Goal: Information Seeking & Learning: Learn about a topic

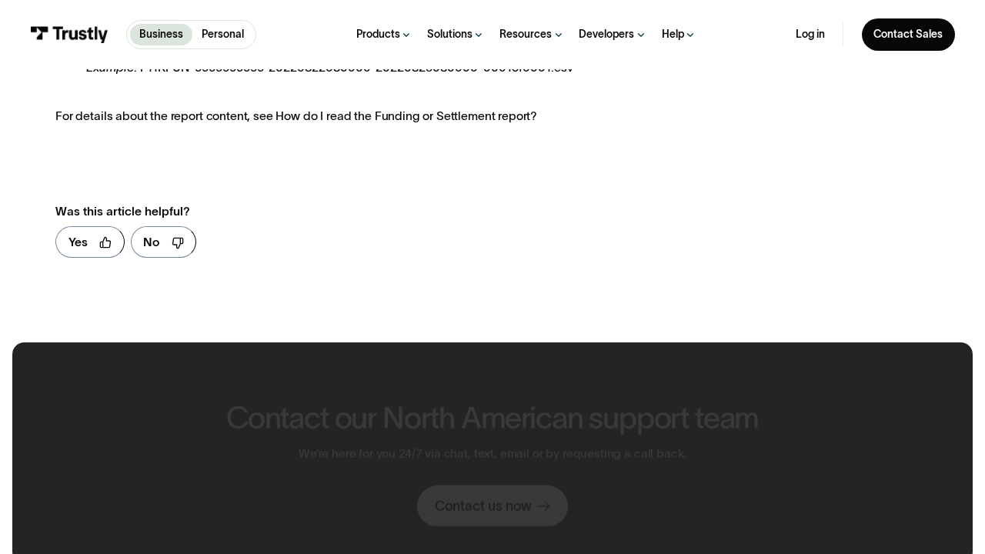
scroll to position [955, 0]
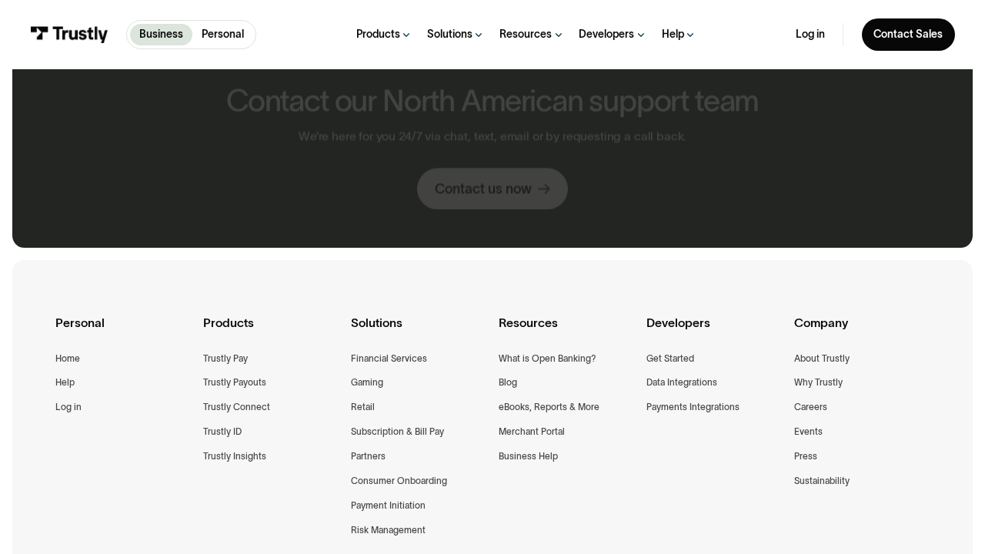
scroll to position [1092, 0]
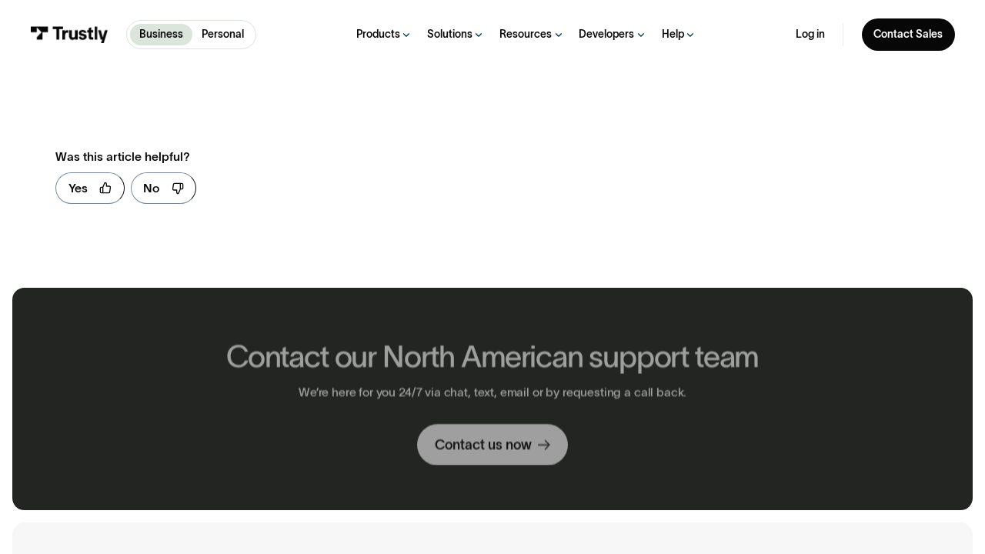
scroll to position [915, 0]
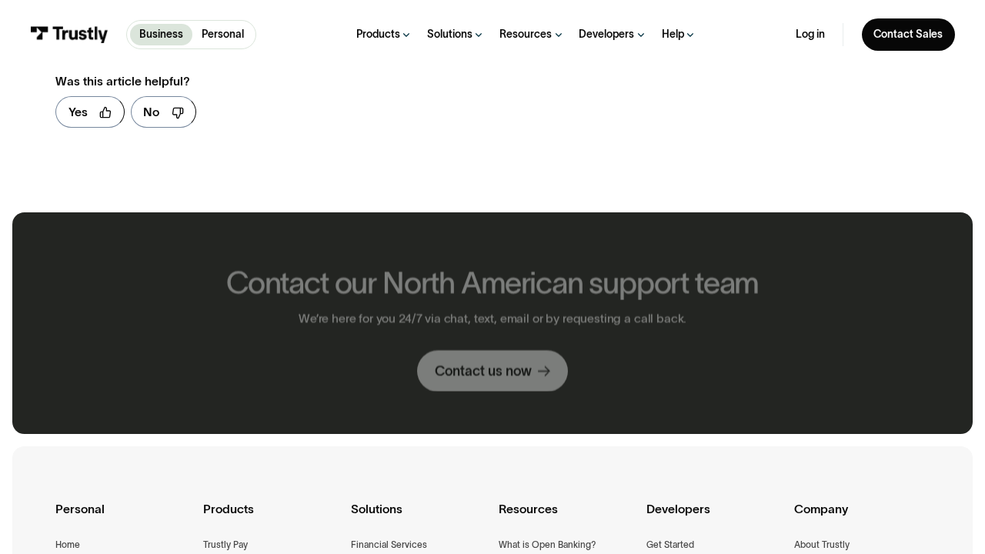
scroll to position [840, 0]
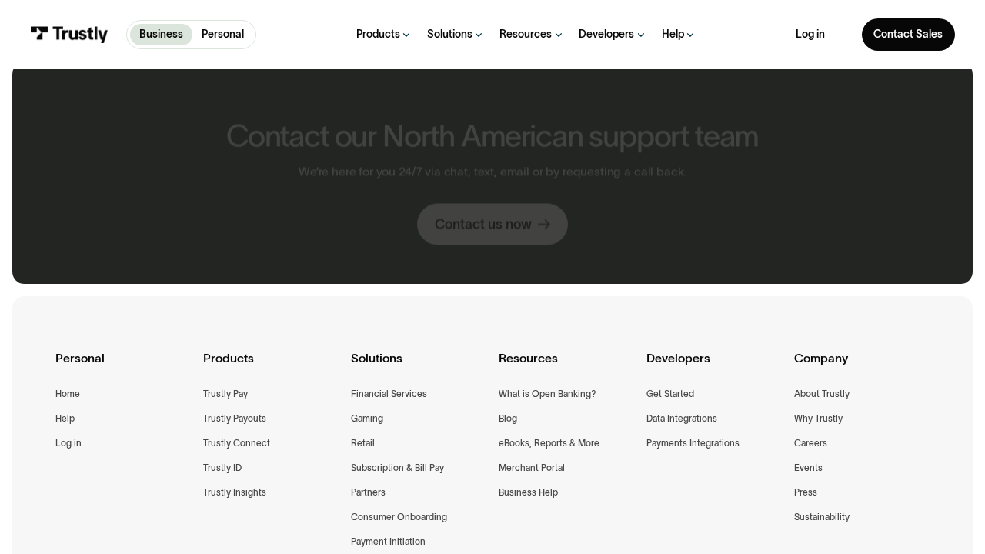
scroll to position [1143, 0]
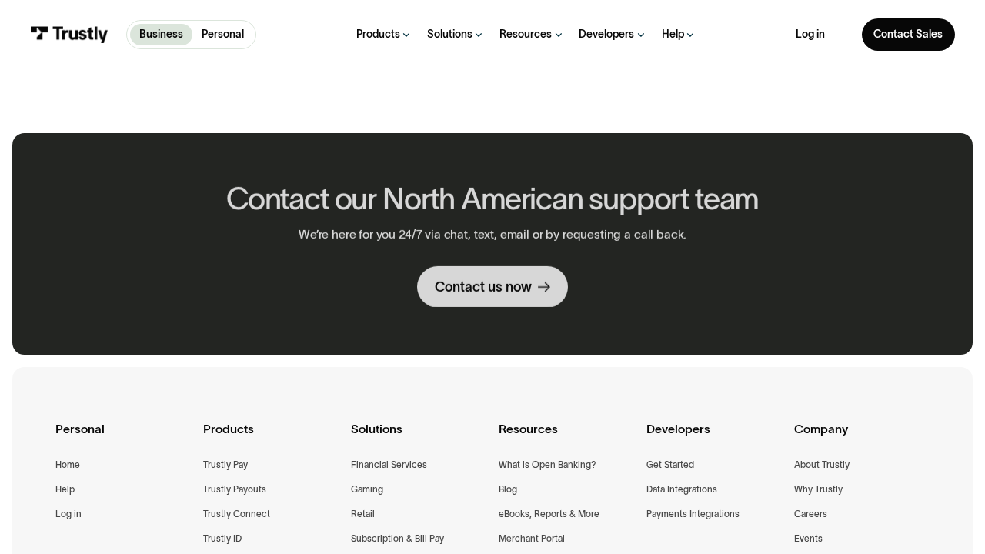
scroll to position [1213, 0]
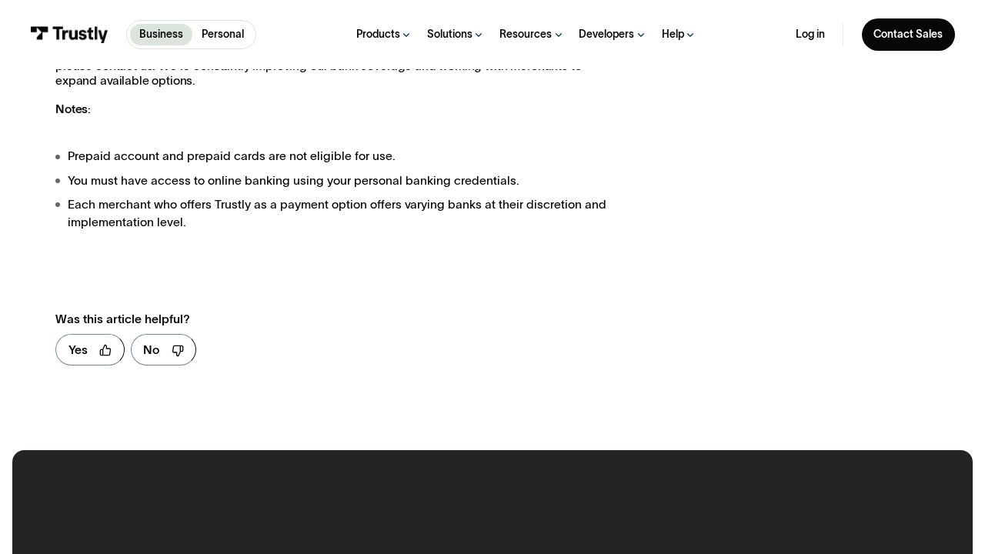
scroll to position [1880, 0]
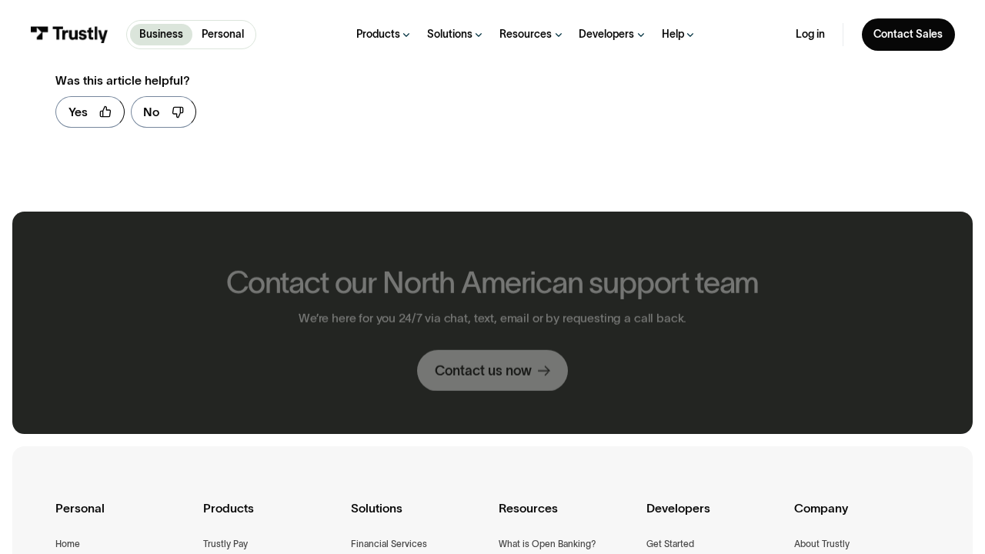
scroll to position [839, 0]
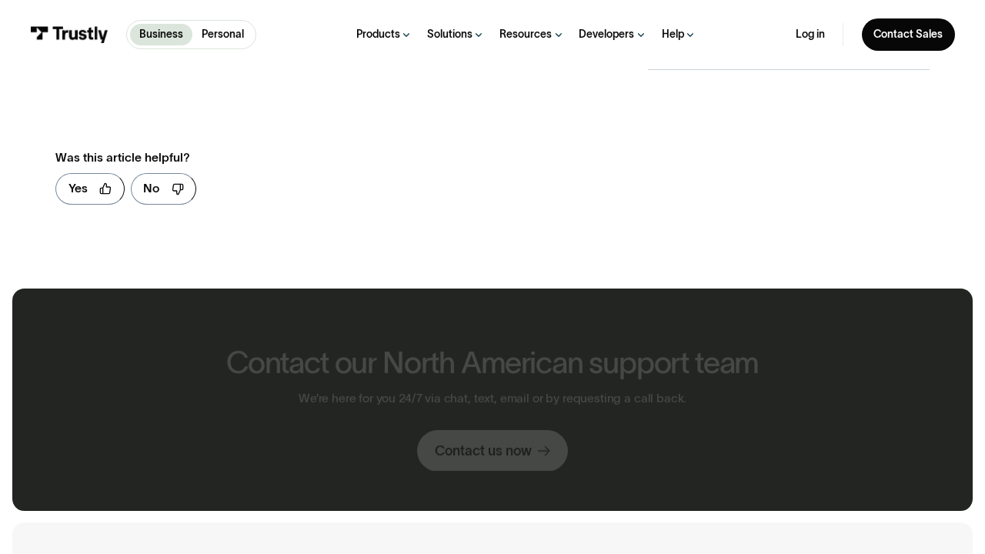
scroll to position [916, 0]
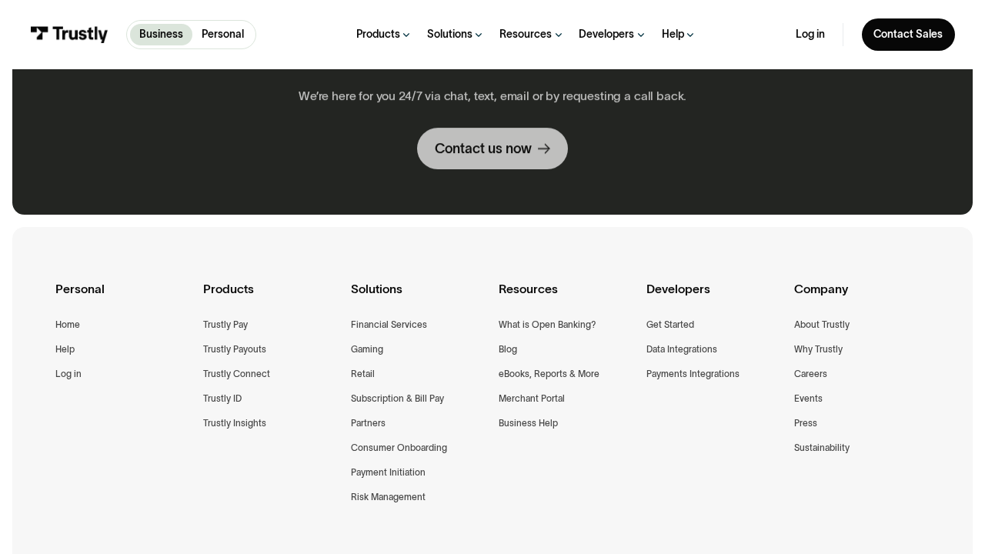
scroll to position [1055, 0]
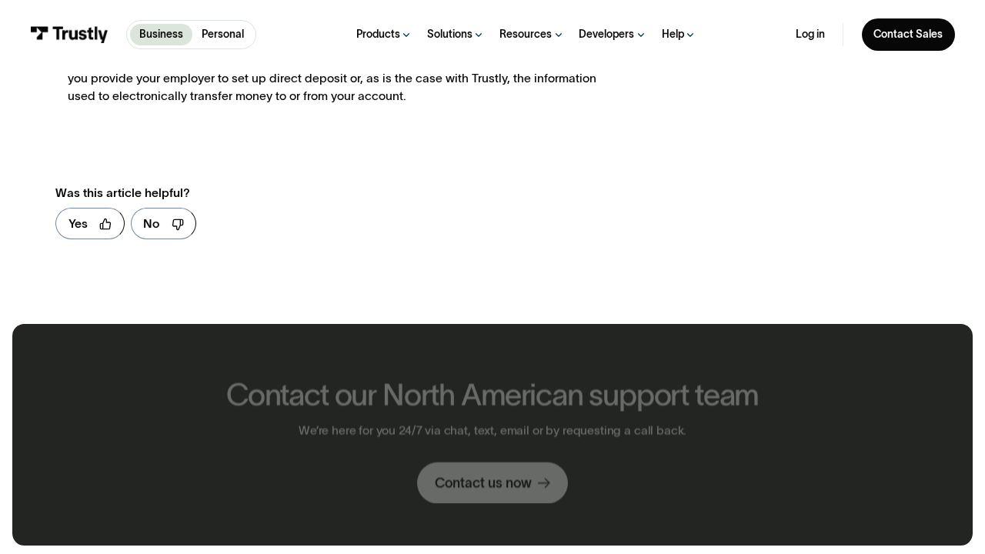
scroll to position [937, 0]
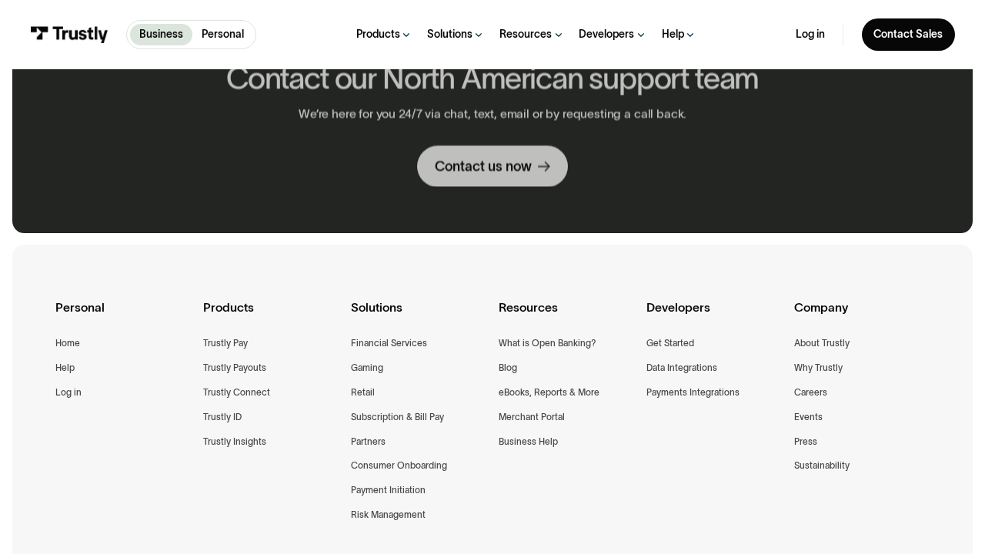
scroll to position [1091, 0]
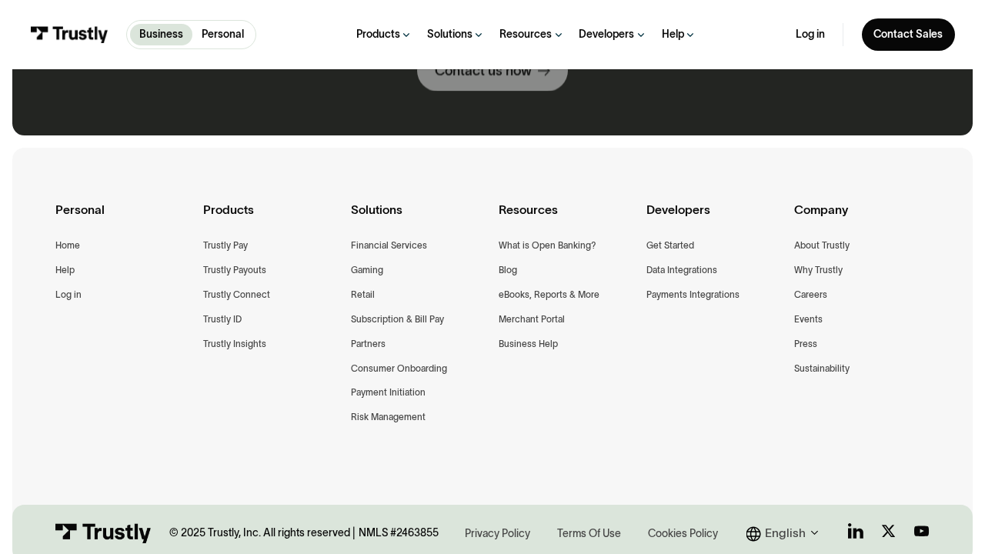
scroll to position [993, 0]
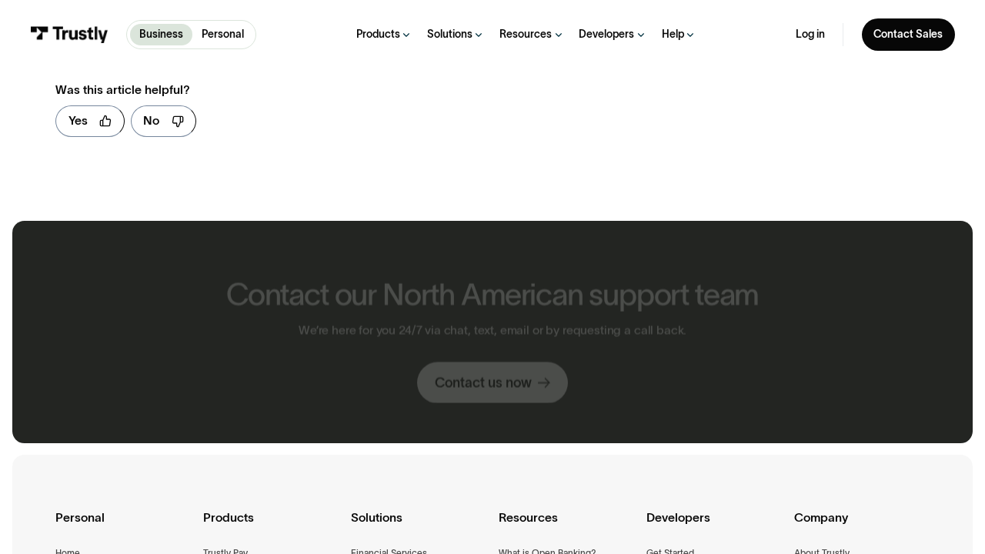
scroll to position [1735, 0]
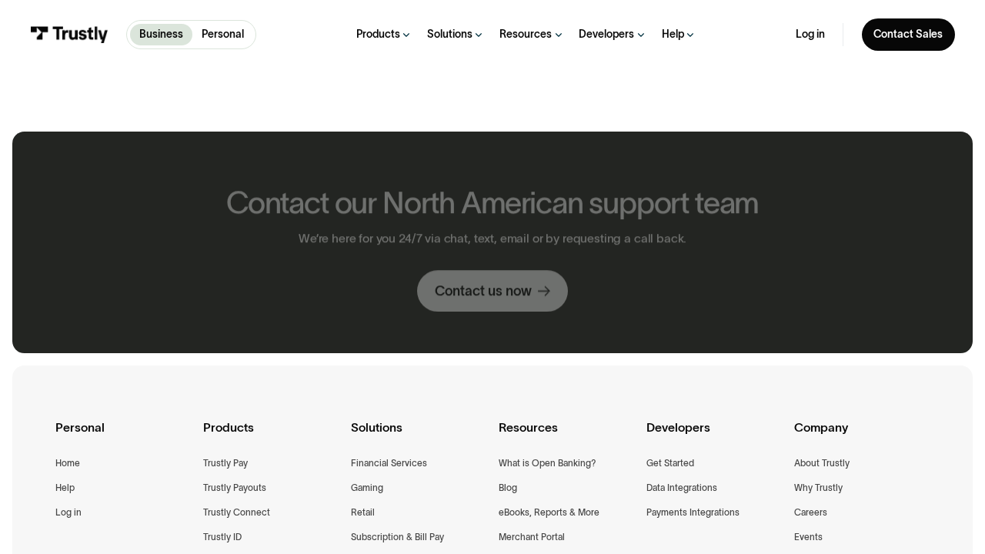
scroll to position [759, 0]
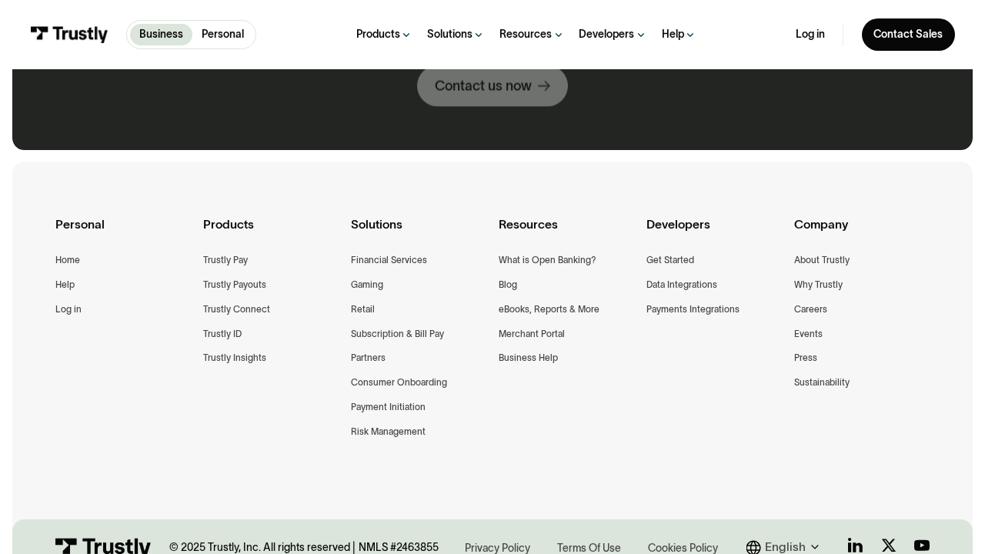
scroll to position [1008, 0]
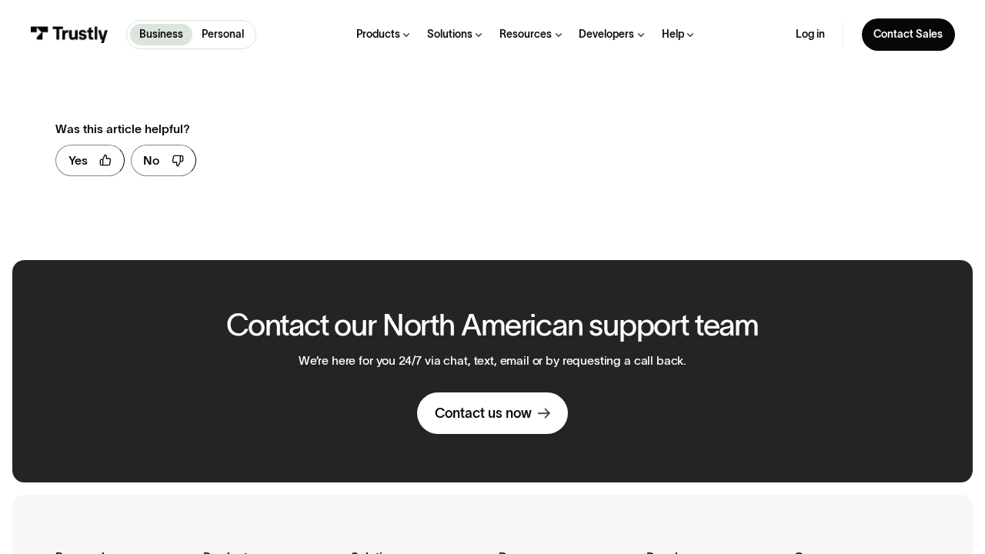
scroll to position [888, 0]
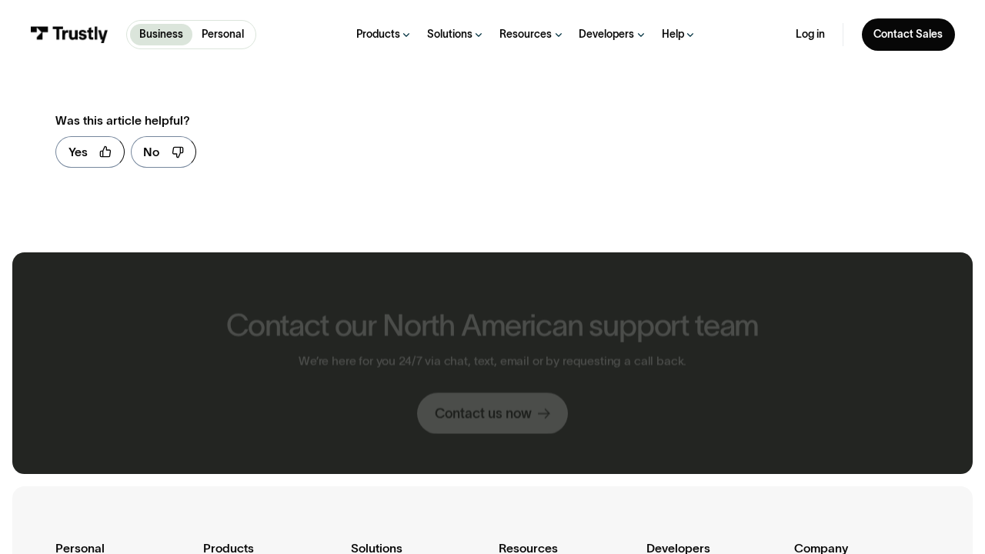
scroll to position [879, 0]
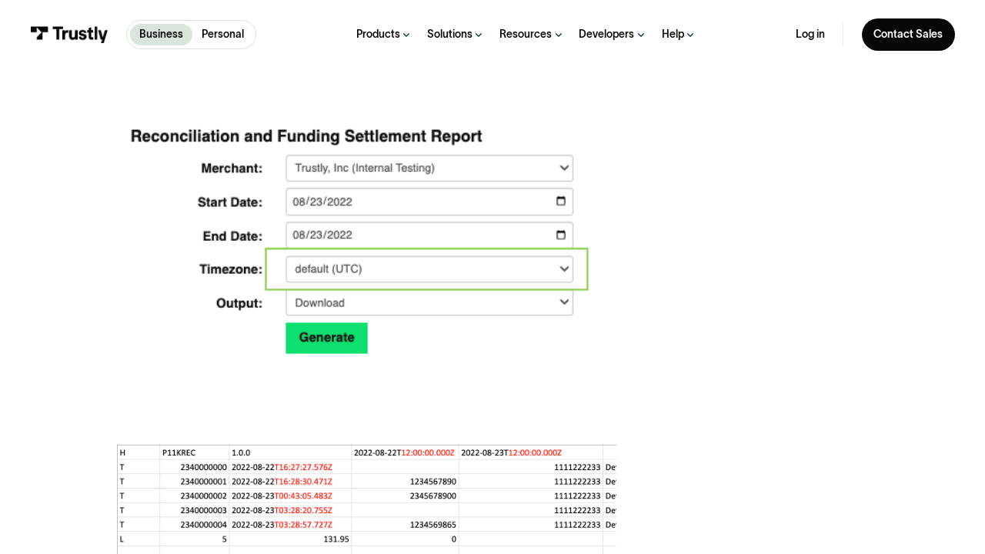
scroll to position [1880, 0]
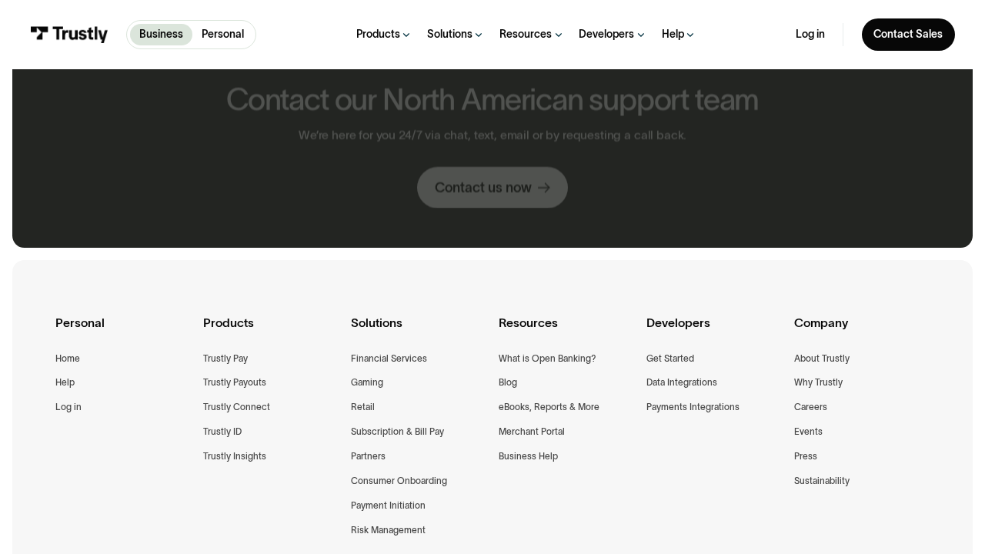
scroll to position [1092, 0]
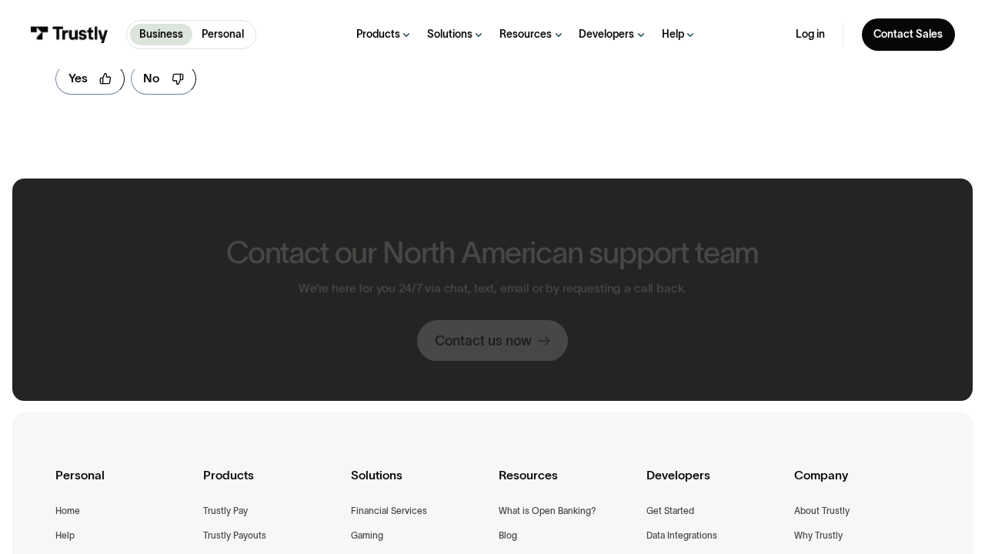
scroll to position [806, 0]
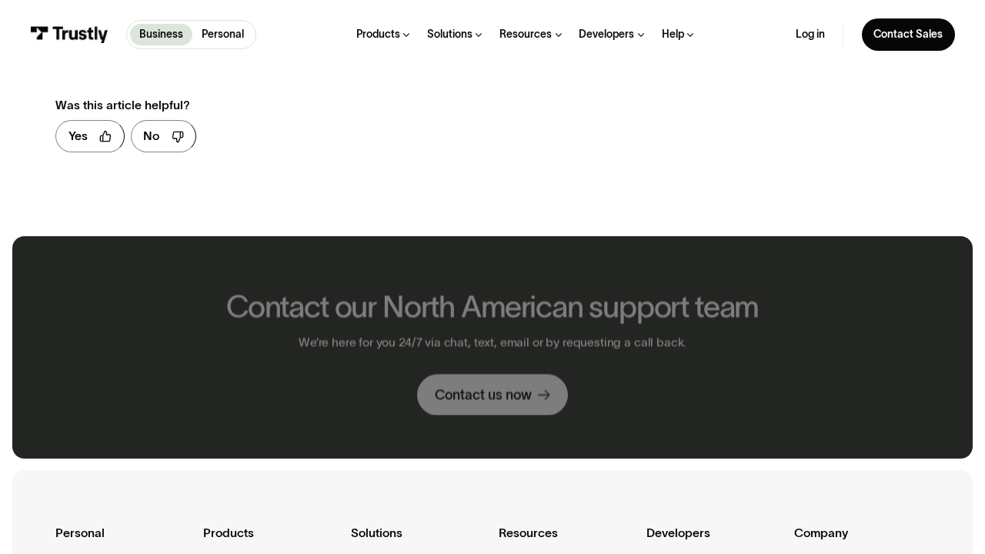
scroll to position [864, 0]
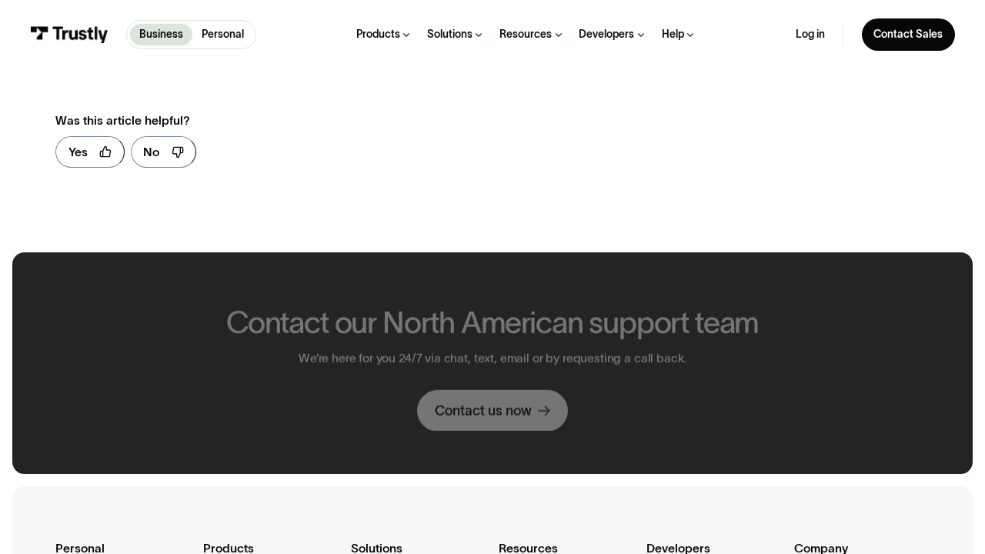
scroll to position [879, 0]
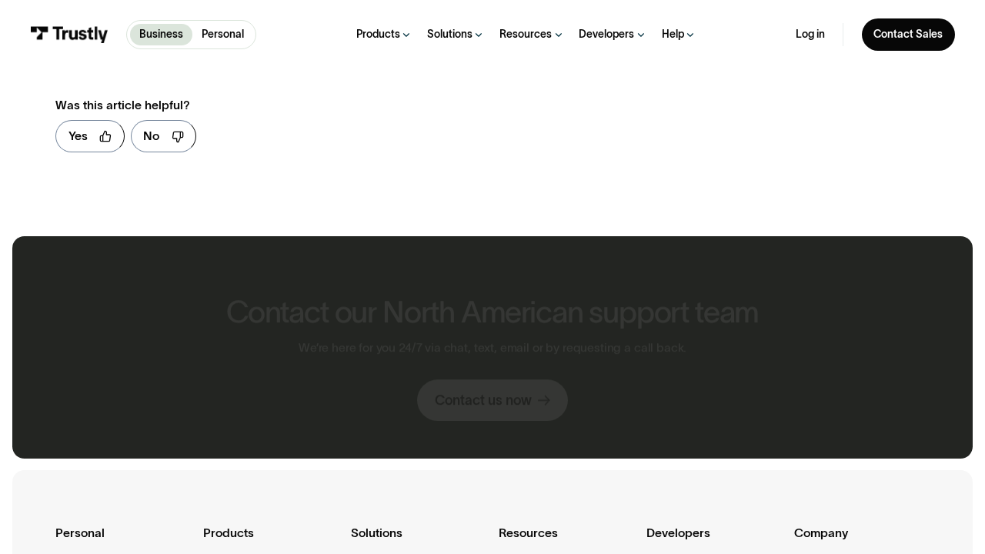
scroll to position [864, 0]
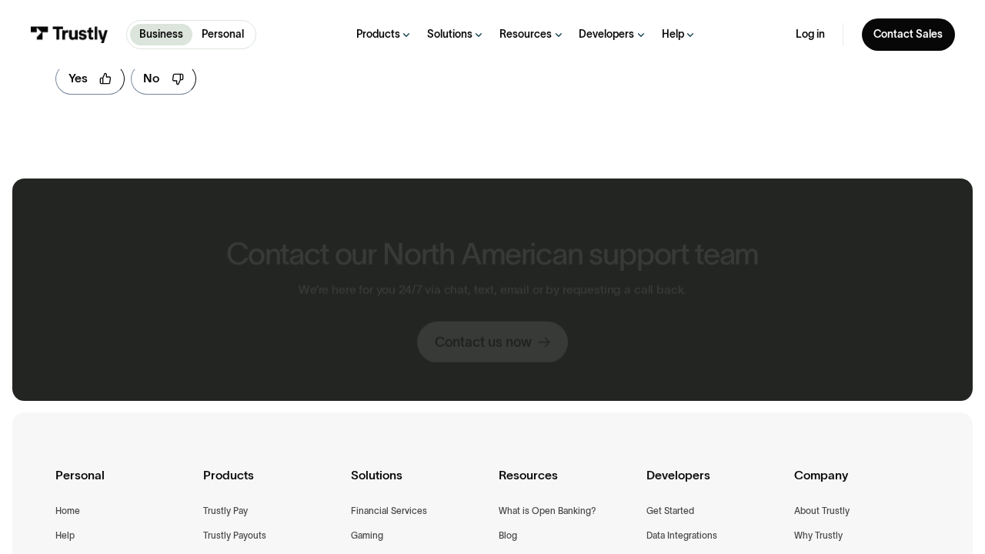
scroll to position [806, 0]
